Goal: Task Accomplishment & Management: Manage account settings

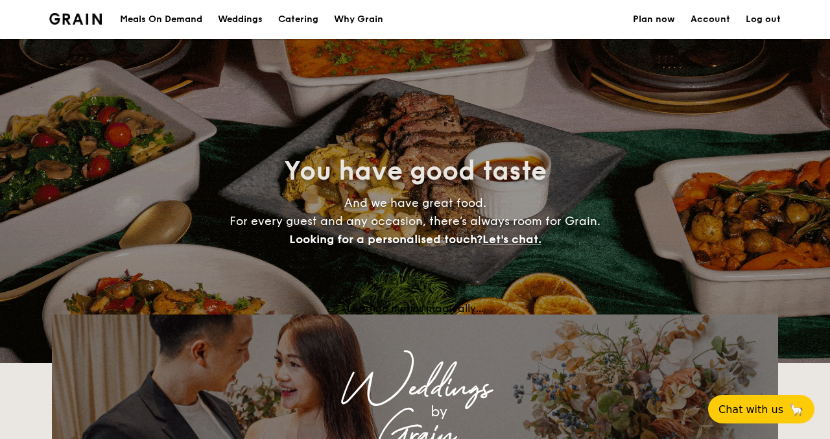
select select
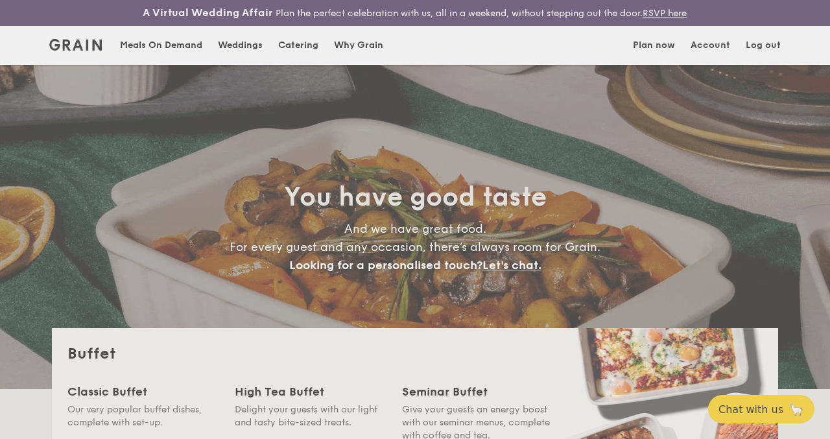
click at [706, 56] on div "Weddings by Grain presents Plan the perfect celebration with us, all in a weeke…" at bounding box center [415, 219] width 830 height 439
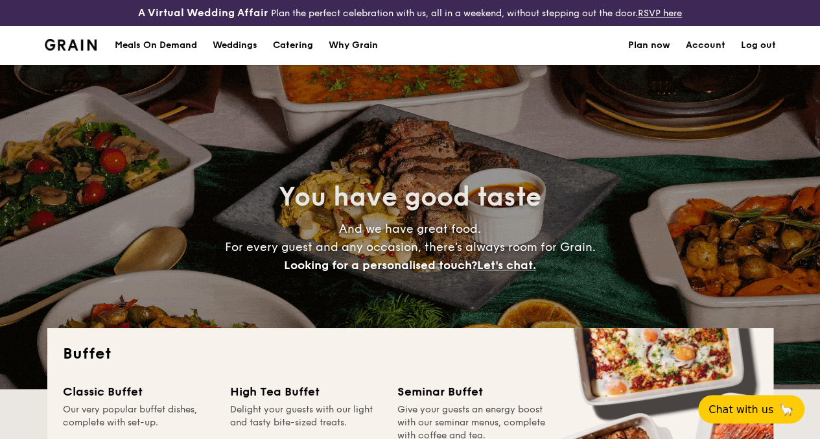
click at [718, 58] on link "Account" at bounding box center [706, 45] width 40 height 39
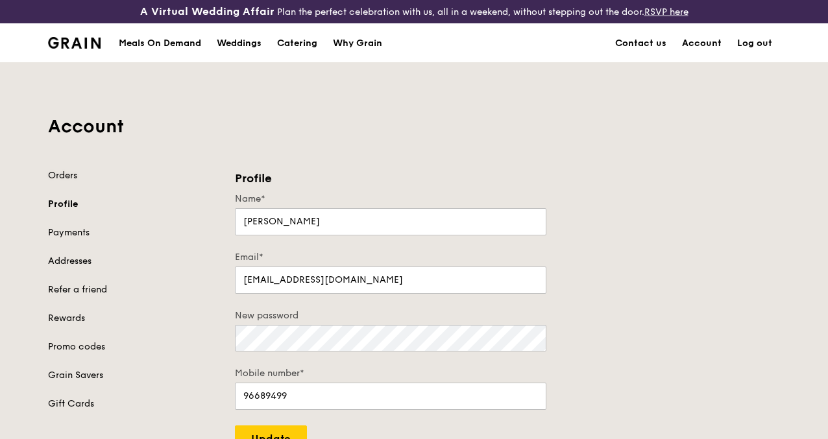
click at [75, 182] on link "Orders" at bounding box center [133, 175] width 171 height 13
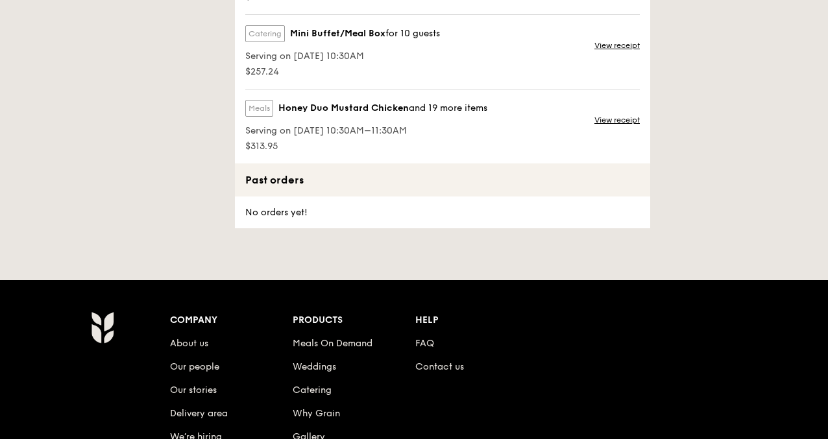
scroll to position [389, 0]
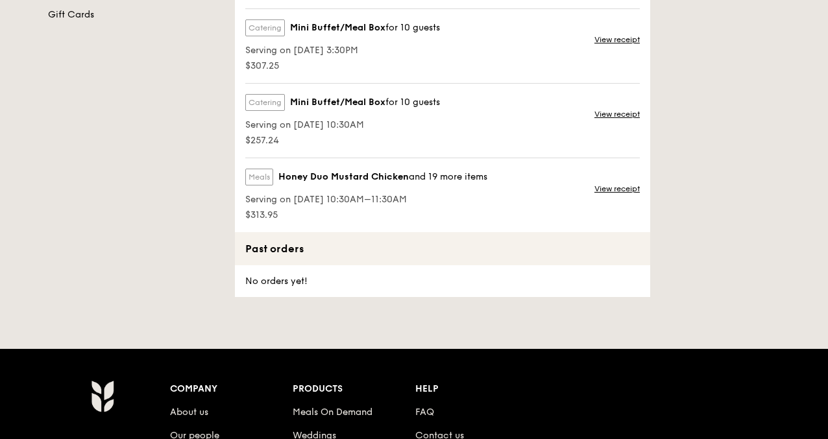
click at [397, 184] on span "Honey Duo Mustard Chicken" at bounding box center [343, 177] width 130 height 13
click at [596, 194] on link "View receipt" at bounding box center [616, 189] width 45 height 10
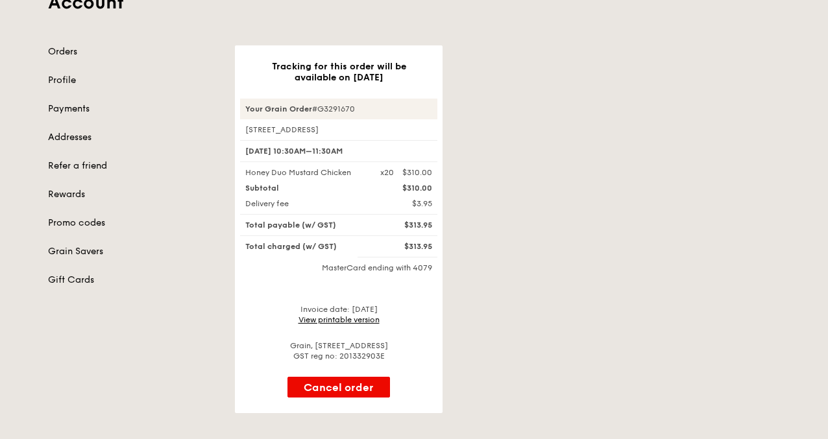
scroll to position [130, 0]
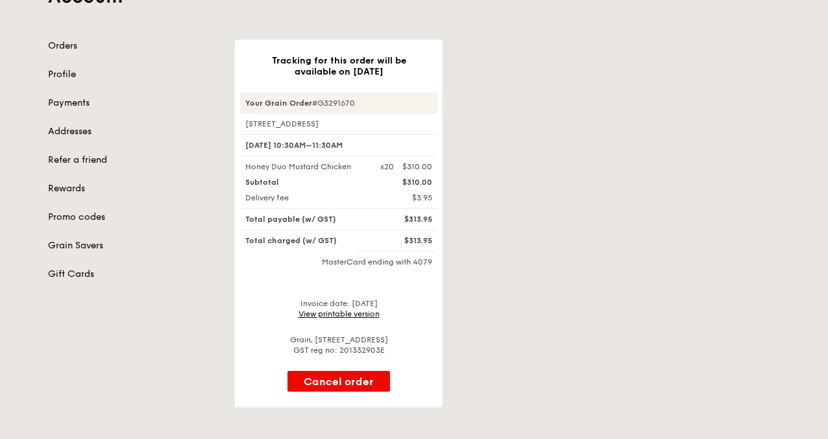
drag, startPoint x: 314, startPoint y: 112, endPoint x: 367, endPoint y: 118, distance: 53.5
click at [367, 113] on div "Your Grain Order #G3291670" at bounding box center [338, 103] width 197 height 21
copy div "#G3291670"
click at [746, 213] on div "Tracking for this order will be available on Sep 26 Your Grain Order #G3291670 …" at bounding box center [507, 224] width 560 height 368
click at [75, 53] on link "Orders" at bounding box center [133, 46] width 171 height 13
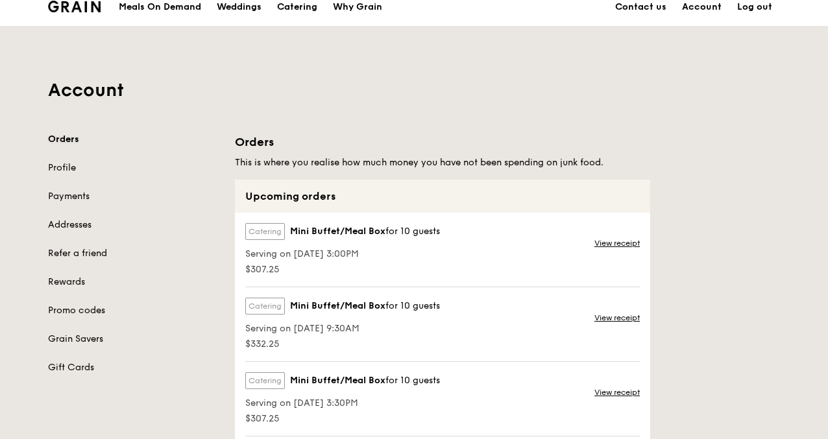
scroll to position [65, 0]
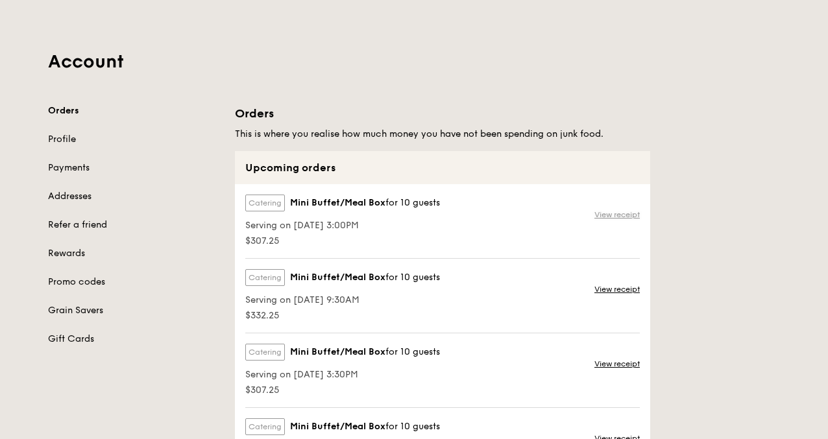
click at [621, 220] on link "View receipt" at bounding box center [616, 214] width 45 height 10
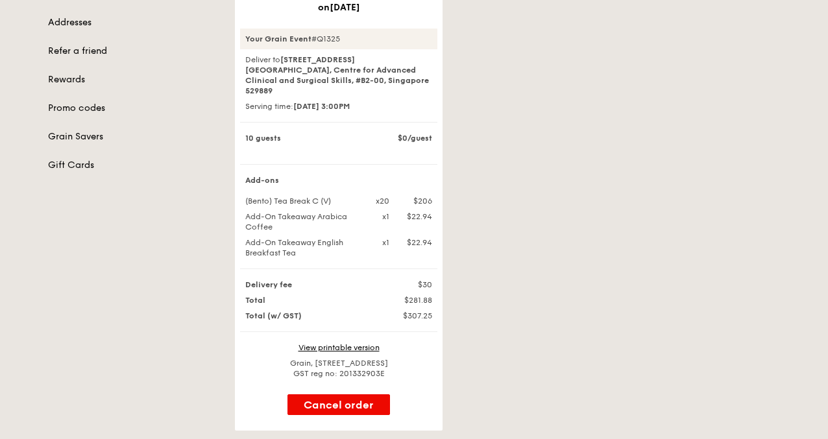
scroll to position [259, 0]
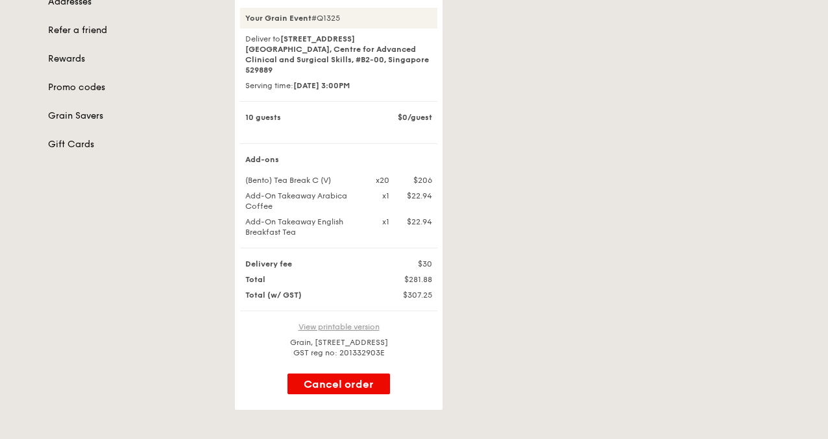
click at [357, 328] on link "View printable version" at bounding box center [338, 326] width 81 height 9
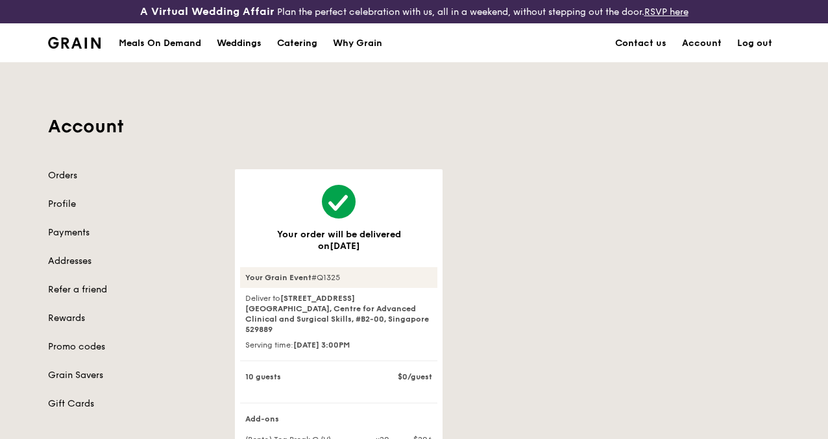
scroll to position [65, 0]
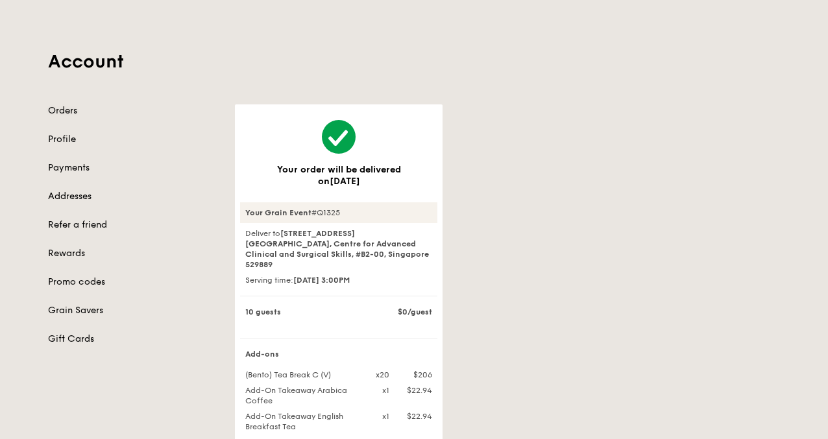
click at [79, 117] on link "Orders" at bounding box center [133, 110] width 171 height 13
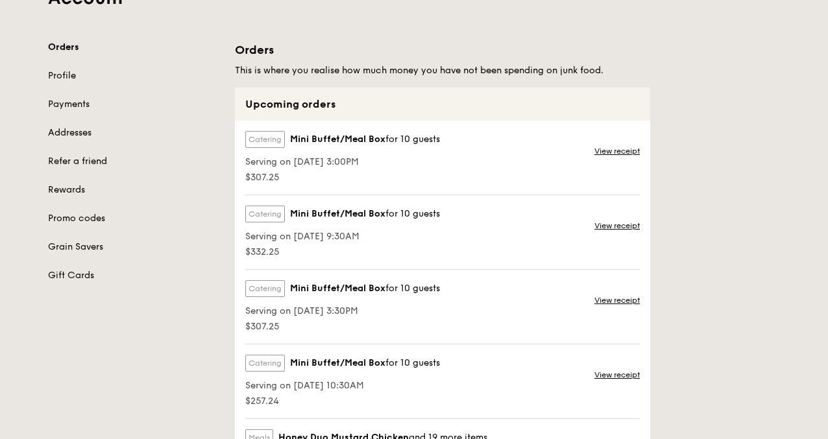
scroll to position [130, 0]
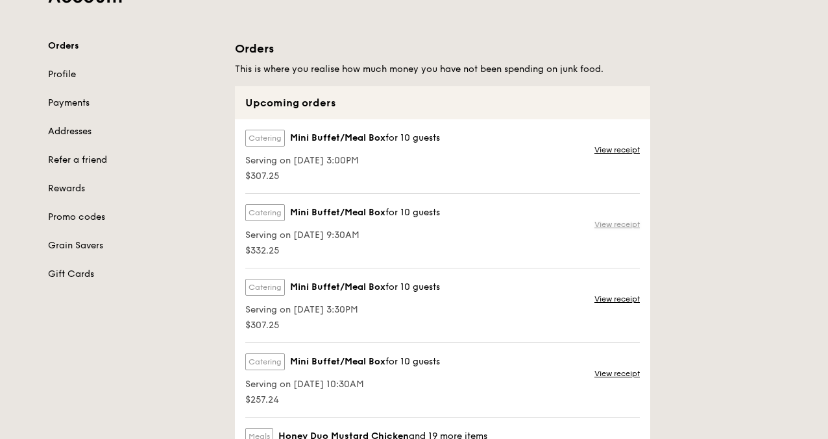
click at [610, 230] on link "View receipt" at bounding box center [616, 224] width 45 height 10
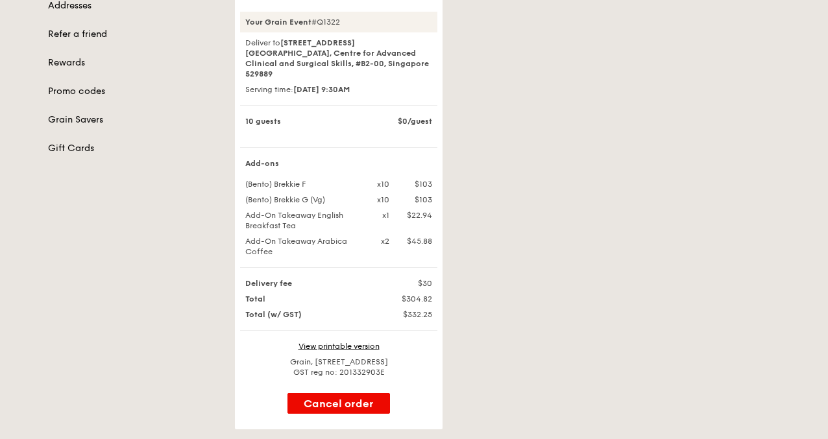
scroll to position [259, 0]
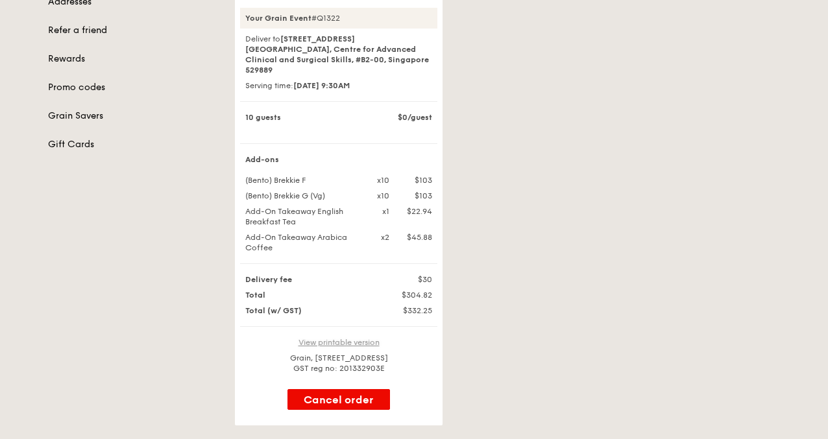
click at [352, 339] on link "View printable version" at bounding box center [338, 342] width 81 height 9
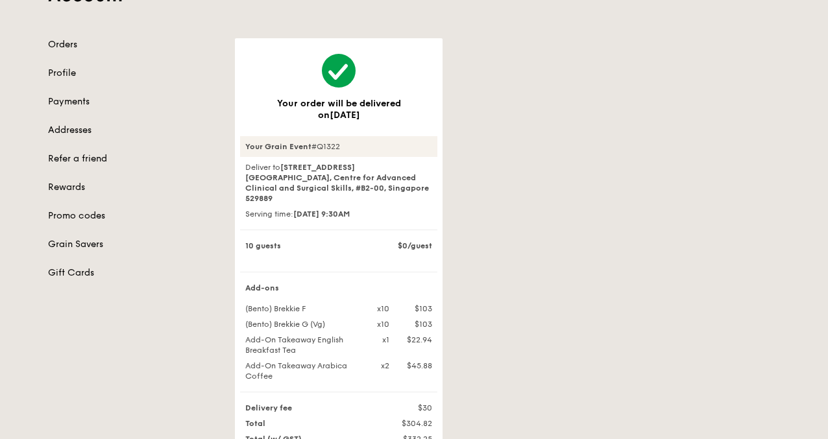
scroll to position [130, 0]
click at [82, 45] on div "Account Orders Profile Payments Addresses Refer a friend Rewards Promo codes Gr…" at bounding box center [413, 244] width 747 height 622
click at [68, 53] on link "Orders" at bounding box center [133, 46] width 171 height 13
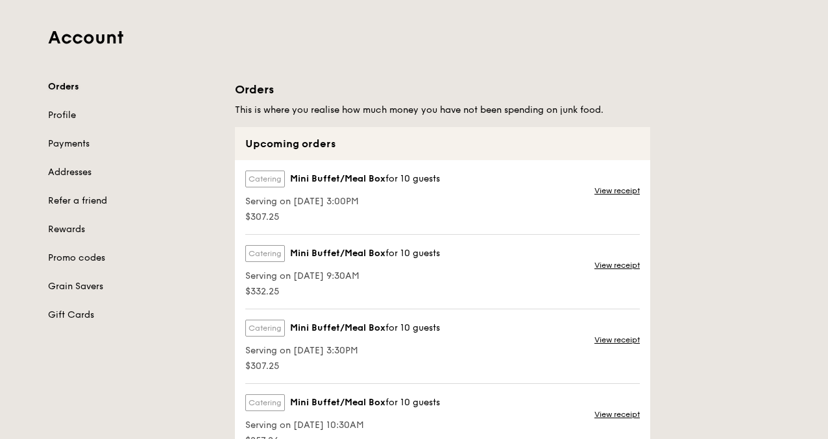
scroll to position [130, 0]
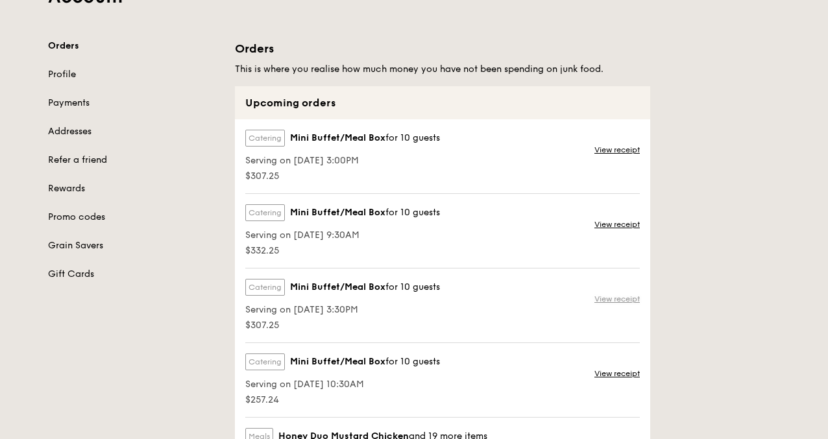
click at [611, 304] on link "View receipt" at bounding box center [616, 299] width 45 height 10
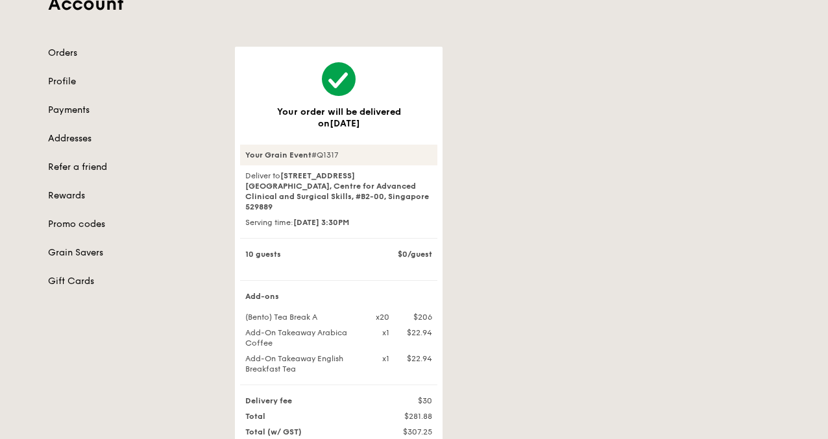
scroll to position [324, 0]
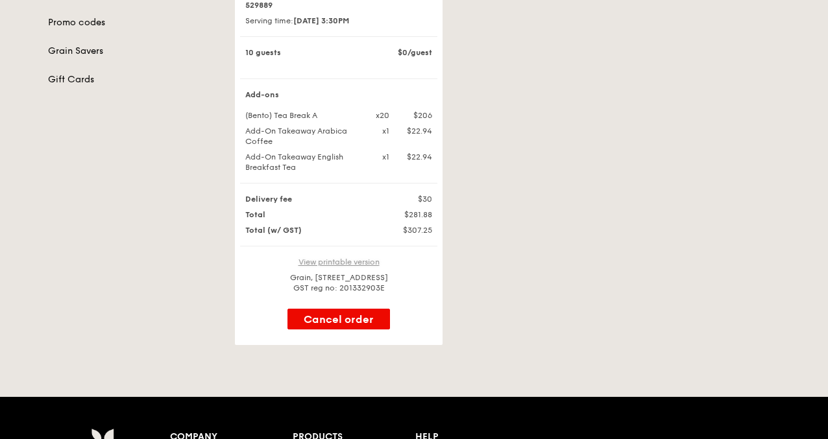
click at [348, 257] on link "View printable version" at bounding box center [338, 261] width 81 height 9
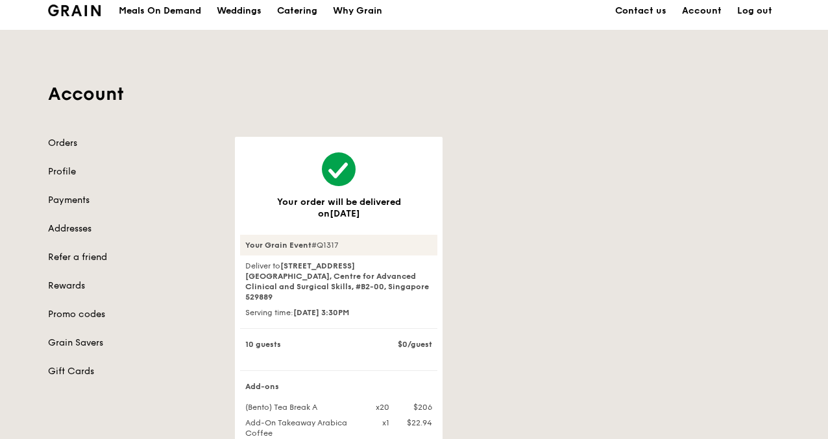
scroll to position [0, 0]
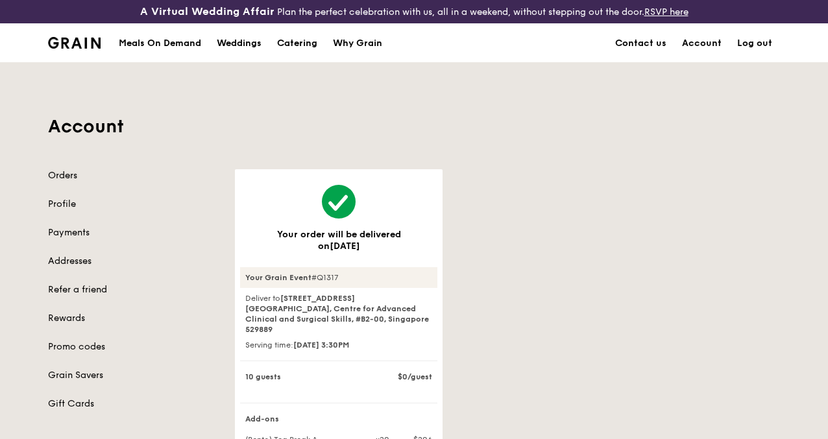
click at [64, 182] on link "Orders" at bounding box center [133, 175] width 171 height 13
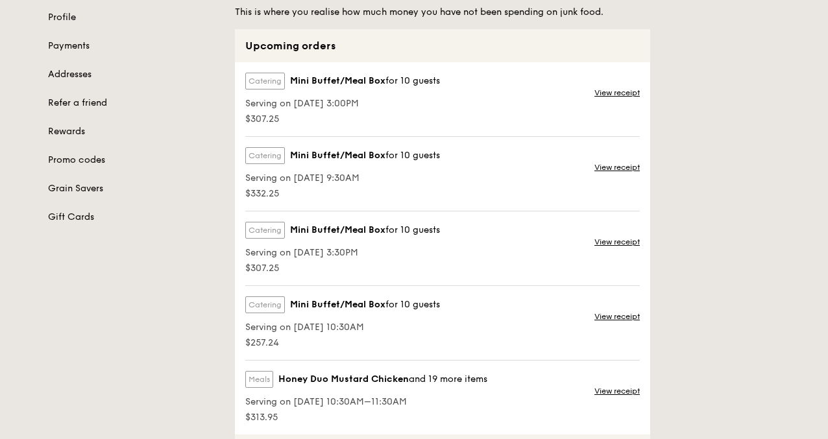
scroll to position [259, 0]
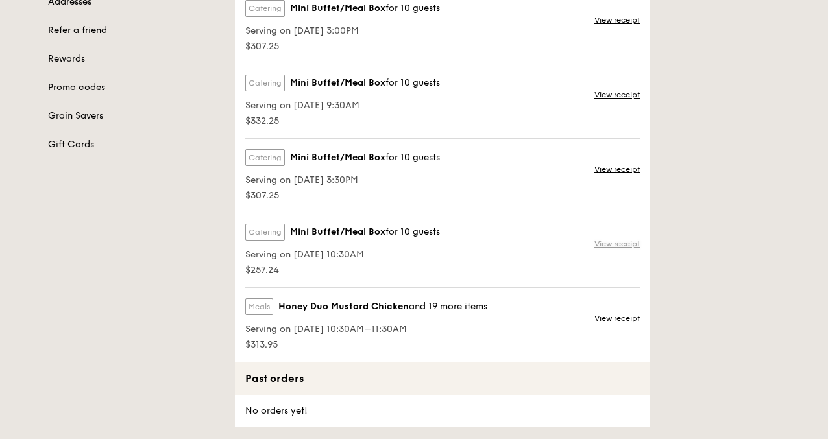
click at [611, 249] on link "View receipt" at bounding box center [616, 244] width 45 height 10
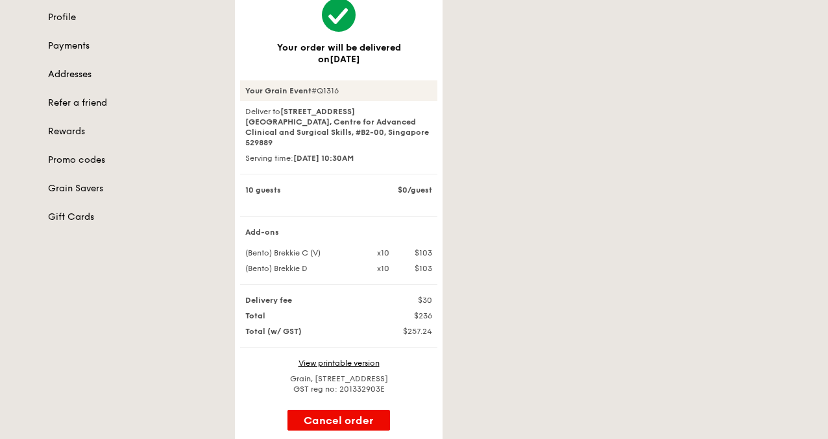
scroll to position [195, 0]
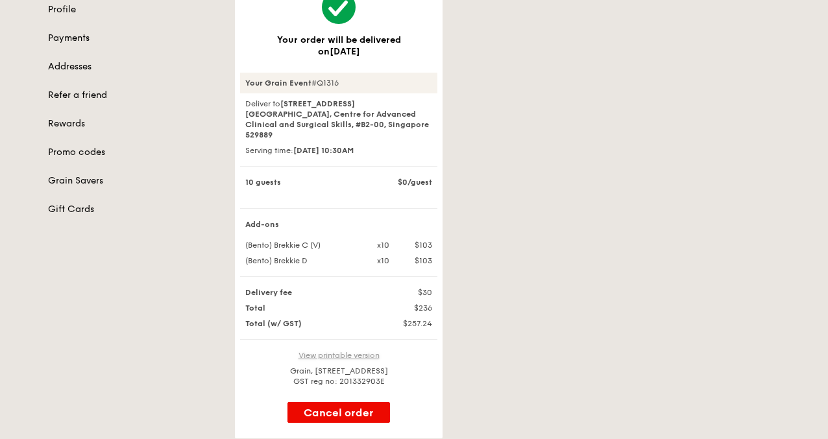
click at [353, 351] on link "View printable version" at bounding box center [338, 355] width 81 height 9
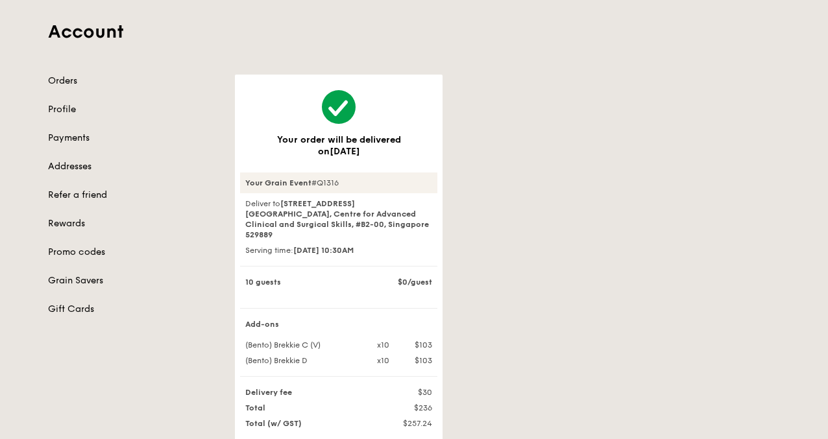
scroll to position [0, 0]
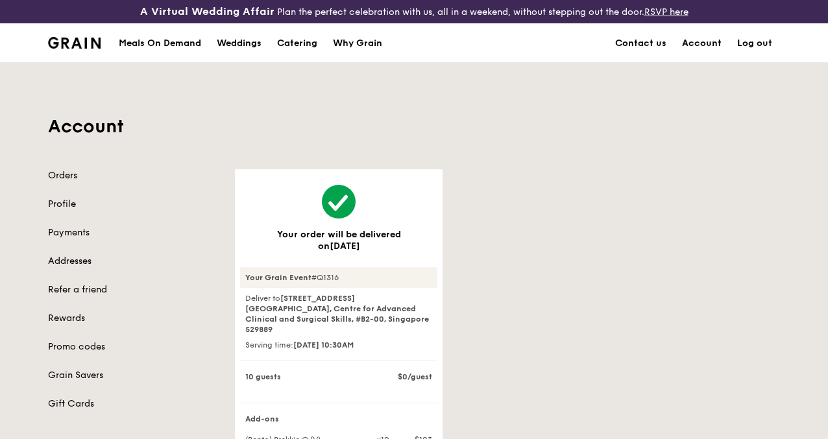
click at [75, 182] on link "Orders" at bounding box center [133, 175] width 171 height 13
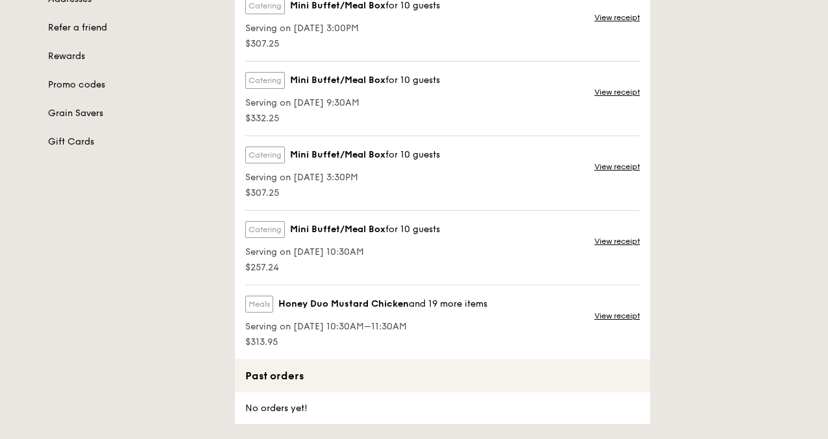
scroll to position [324, 0]
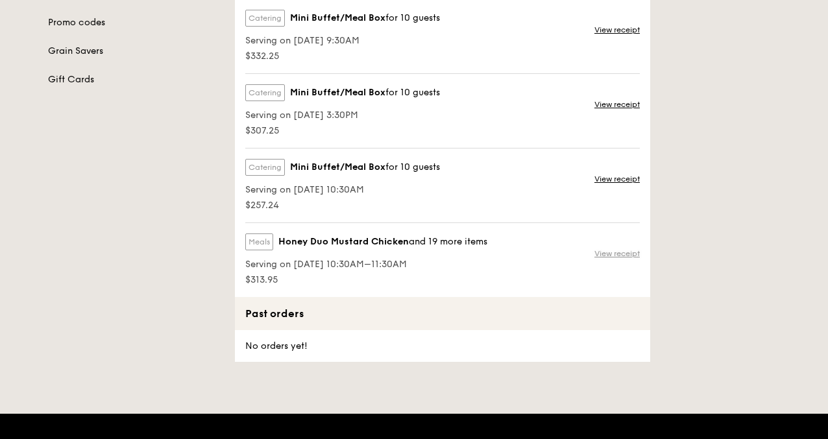
click at [613, 259] on link "View receipt" at bounding box center [616, 253] width 45 height 10
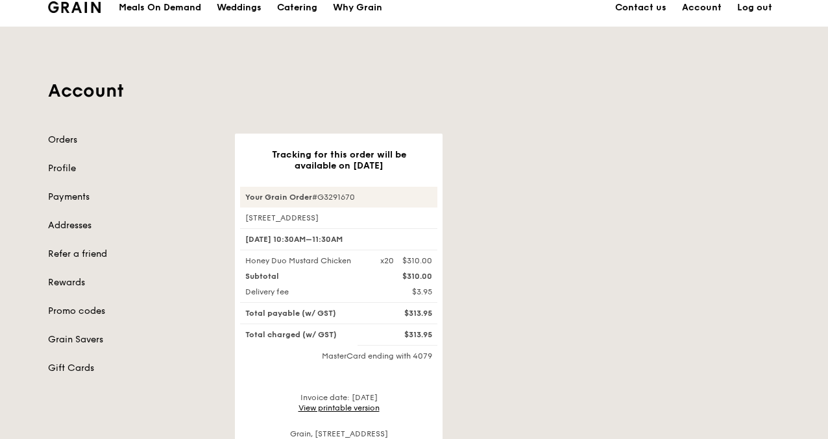
scroll to position [65, 0]
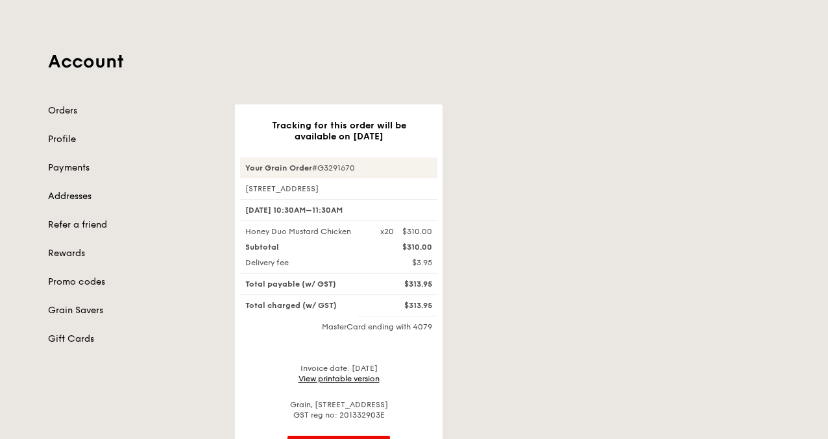
click at [305, 383] on link "View printable version" at bounding box center [338, 378] width 81 height 9
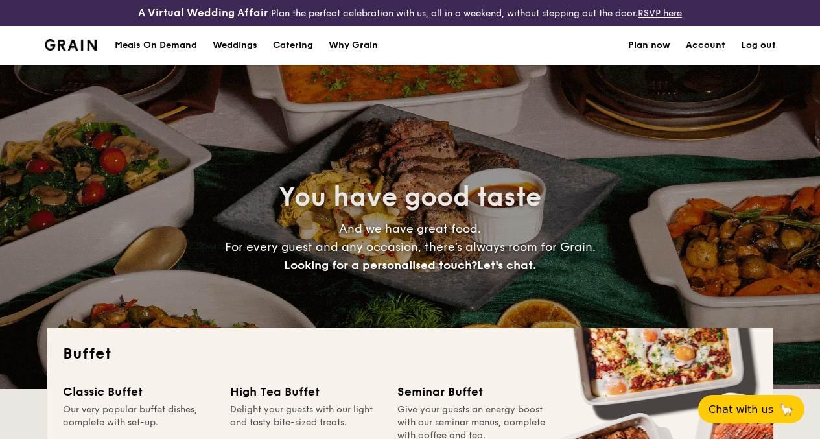
select select
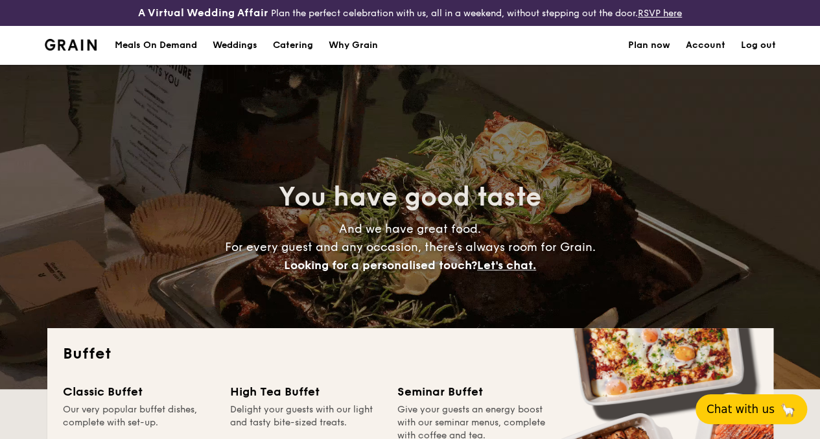
click at [756, 398] on button "Chat with us 🦙" at bounding box center [752, 409] width 112 height 30
